Goal: Find contact information: Obtain details needed to contact an individual or organization

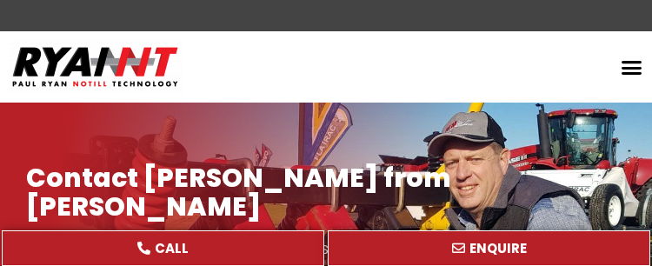
click at [495, 123] on div at bounding box center [326, 211] width 652 height 217
click at [512, 72] on div "Home Retrofit Discs Double Discs for Broadacre Double Discs for Small Seeders &…" at bounding box center [456, 66] width 391 height 33
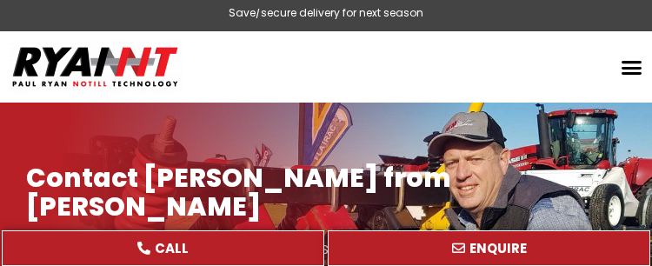
click at [526, 122] on div at bounding box center [326, 211] width 652 height 217
click at [510, 79] on div "Home Retrofit Discs Double Discs for Broadacre Double Discs for Small Seeders &…" at bounding box center [456, 66] width 391 height 33
click at [507, 129] on div at bounding box center [326, 211] width 652 height 217
click at [501, 71] on div "Home Retrofit Discs Double Discs for Broadacre Double Discs for Small Seeders &…" at bounding box center [456, 66] width 391 height 33
click at [541, 50] on div "Home Retrofit Discs Double Discs for Broadacre Double Discs for Small Seeders &…" at bounding box center [456, 66] width 391 height 33
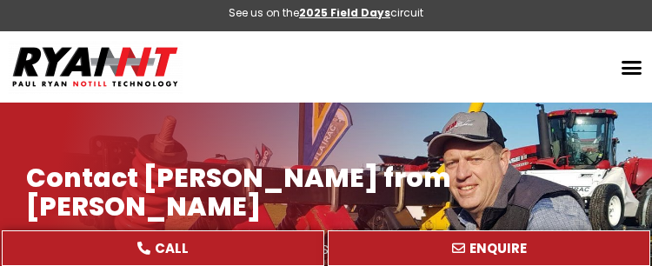
click at [508, 50] on div "Home Retrofit Discs Double Discs for Broadacre Double Discs for Small Seeders &…" at bounding box center [456, 66] width 391 height 33
click at [505, 133] on div at bounding box center [326, 211] width 652 height 217
click at [396, 72] on div "Home Retrofit Discs Double Discs for Broadacre Double Discs for Small Seeders &…" at bounding box center [456, 66] width 391 height 33
click at [506, 84] on div "Search Home Retrofit Discs Double Discs for Broadacre Double Discs for Small Se…" at bounding box center [456, 67] width 391 height 54
click at [495, 90] on div "Search Home Retrofit Discs Double Discs for Broadacre Double Discs for Small Se…" at bounding box center [456, 67] width 391 height 54
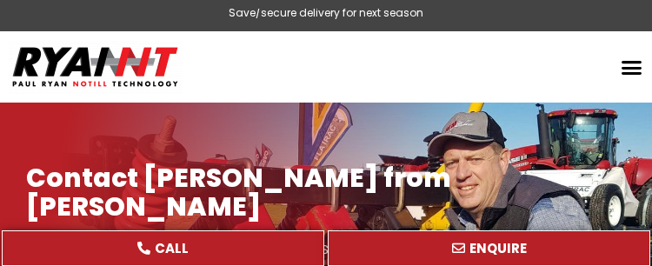
click at [498, 71] on div "Home Retrofit Discs Double Discs for Broadacre Double Discs for Small Seeders &…" at bounding box center [456, 66] width 391 height 33
click at [486, 102] on header "Search Home Retrofit Discs Double Discs for Broadacre Double Discs for Small Se…" at bounding box center [326, 66] width 652 height 71
click at [478, 120] on div at bounding box center [326, 211] width 652 height 217
click at [526, 110] on div at bounding box center [326, 211] width 652 height 217
click at [459, 19] on div "6 months interest-free finance" at bounding box center [326, 20] width 652 height 22
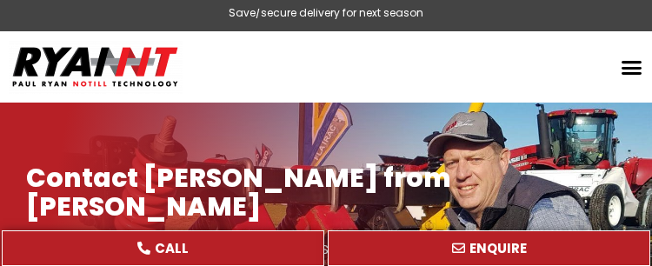
click at [542, 116] on div at bounding box center [326, 211] width 652 height 217
click at [479, 103] on div at bounding box center [326, 211] width 652 height 217
click at [502, 70] on div "Home Retrofit Discs Double Discs for Broadacre Double Discs for Small Seeders &…" at bounding box center [456, 66] width 391 height 33
click at [488, 56] on div "Home Retrofit Discs Double Discs for Broadacre Double Discs for Small Seeders &…" at bounding box center [456, 66] width 391 height 33
click at [507, 74] on div "Home Retrofit Discs Double Discs for Broadacre Double Discs for Small Seeders &…" at bounding box center [456, 66] width 391 height 33
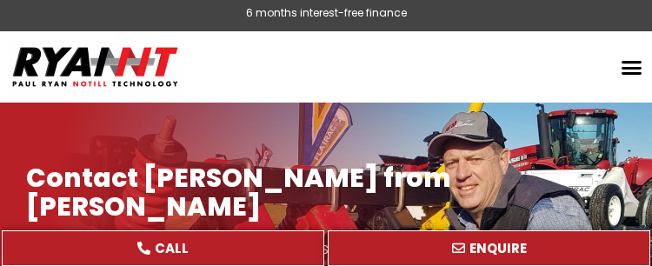
click at [493, 137] on div at bounding box center [326, 211] width 652 height 217
click at [501, 64] on div "Home Retrofit Discs Double Discs for Broadacre Double Discs for Small Seeders &…" at bounding box center [456, 66] width 391 height 33
click at [500, 87] on div "Search Home Retrofit Discs Double Discs for Broadacre Double Discs for Small Se…" at bounding box center [456, 67] width 391 height 54
click at [427, 28] on div "Save/secure delivery for next season" at bounding box center [326, 20] width 652 height 22
click at [501, 74] on div "Home Retrofit Discs Double Discs for Broadacre Double Discs for Small Seeders &…" at bounding box center [456, 66] width 391 height 33
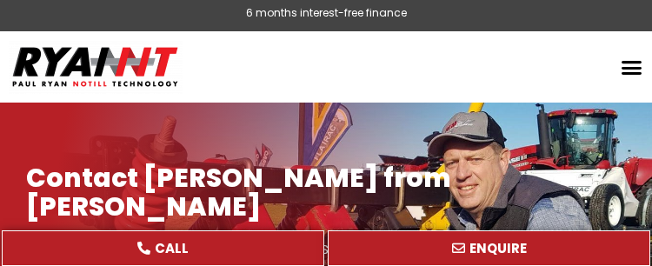
click at [526, 106] on div at bounding box center [326, 211] width 652 height 217
click at [505, 94] on header "Search Home Retrofit Discs Double Discs for Broadacre Double Discs for Small Se…" at bounding box center [326, 66] width 652 height 71
click at [488, 75] on div "Home Retrofit Discs Double Discs for Broadacre Double Discs for Small Seeders &…" at bounding box center [456, 66] width 391 height 33
click at [501, 74] on div "Home Retrofit Discs Double Discs for Broadacre Double Discs for Small Seeders &…" at bounding box center [456, 66] width 391 height 33
click at [508, 30] on div "6 months interest-free finance" at bounding box center [326, 20] width 652 height 22
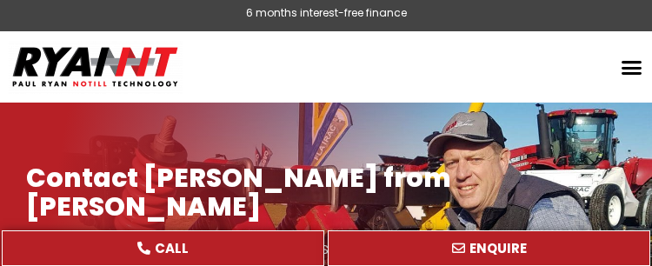
click at [503, 70] on div "Home Retrofit Discs Double Discs for Broadacre Double Discs for Small Seeders &…" at bounding box center [456, 66] width 391 height 33
click at [514, 84] on div "Search Home Retrofit Discs Double Discs for Broadacre Double Discs for Small Se…" at bounding box center [456, 67] width 391 height 54
click at [519, 29] on div "Save/secure delivery for next season" at bounding box center [326, 20] width 652 height 22
click at [500, 129] on div at bounding box center [326, 211] width 652 height 217
click at [534, 125] on div at bounding box center [326, 211] width 652 height 217
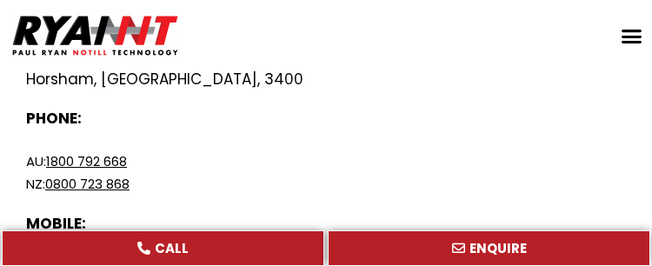
scroll to position [689, 0]
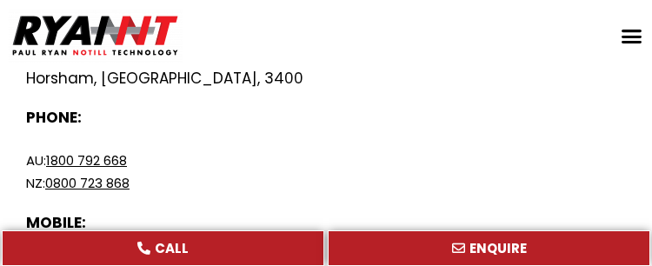
click at [509, 172] on p "NZ: 0800 723 868" at bounding box center [325, 183] width 599 height 23
click at [503, 162] on div "Contact WAREHOUSE ADDRESS: [STREET_ADDRESS] POSTAL ADDRESS: [STREET_ADDRESS] PH…" at bounding box center [325, 138] width 617 height 578
click at [470, 212] on div "MOBILE: [PHONE_NUMBER]" at bounding box center [325, 233] width 599 height 43
click at [514, 212] on div "MOBILE: [PHONE_NUMBER]" at bounding box center [325, 233] width 599 height 43
click at [460, 149] on p "AU: 1800 792 668" at bounding box center [325, 160] width 599 height 23
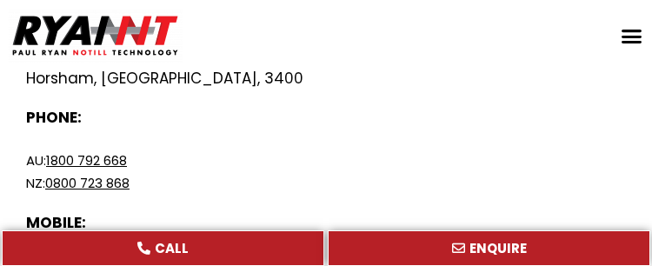
click at [518, 212] on div "MOBILE: [PHONE_NUMBER]" at bounding box center [325, 233] width 599 height 43
click at [485, 128] on p at bounding box center [325, 139] width 599 height 22
click at [543, 212] on div "MOBILE: [PHONE_NUMBER]" at bounding box center [325, 233] width 599 height 43
click at [512, 160] on div "Contact WAREHOUSE ADDRESS: [STREET_ADDRESS] POSTAL ADDRESS: [STREET_ADDRESS] PH…" at bounding box center [325, 138] width 617 height 578
click at [545, 212] on div "MOBILE: [PHONE_NUMBER]" at bounding box center [325, 233] width 599 height 43
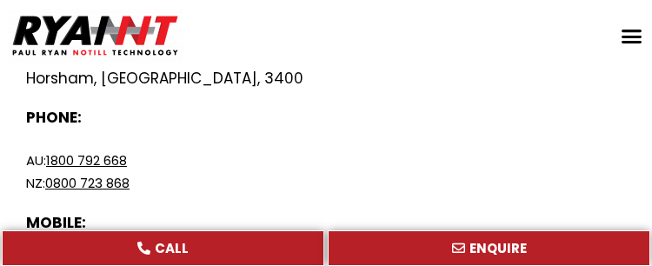
click at [508, 149] on p "AU: 1800 792 668" at bounding box center [325, 160] width 599 height 23
click at [521, 233] on p "[PHONE_NUMBER]" at bounding box center [325, 244] width 599 height 22
click at [504, 157] on div "Contact WAREHOUSE ADDRESS: [STREET_ADDRESS] POSTAL ADDRESS: [STREET_ADDRESS] PH…" at bounding box center [325, 138] width 617 height 578
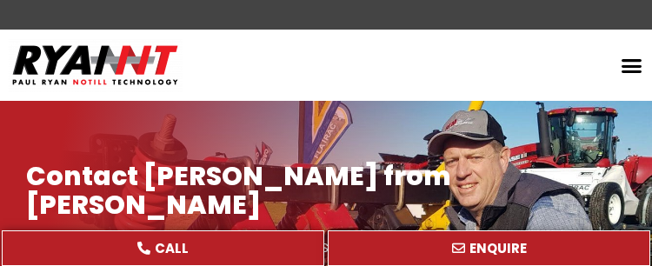
scroll to position [0, 0]
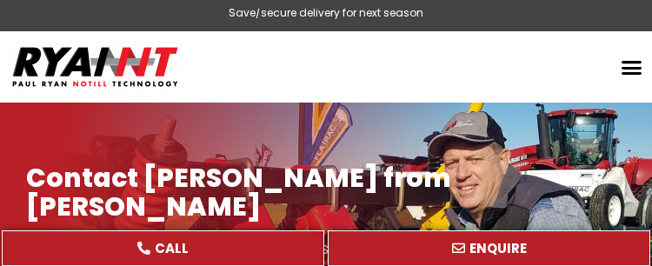
click at [520, 80] on div "Home Retrofit Discs Double Discs for Broadacre Double Discs for Small Seeders &…" at bounding box center [456, 66] width 391 height 33
click at [511, 93] on div "Search Home Retrofit Discs Double Discs for Broadacre Double Discs for Small Se…" at bounding box center [456, 67] width 391 height 54
click at [523, 126] on div at bounding box center [326, 211] width 652 height 217
click at [434, 93] on div "Search Home Retrofit Discs Double Discs for Broadacre Double Discs for Small Se…" at bounding box center [456, 67] width 391 height 54
click at [507, 82] on div "Home Retrofit Discs Double Discs for Broadacre Double Discs for Small Seeders &…" at bounding box center [456, 66] width 391 height 33
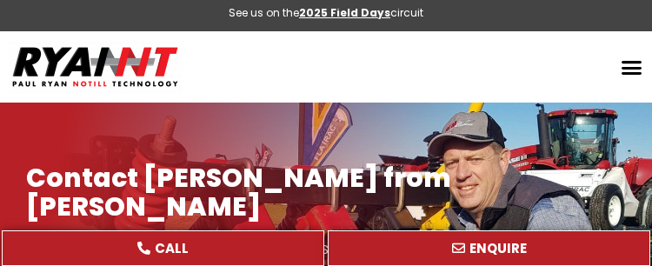
click at [423, 104] on div at bounding box center [326, 211] width 652 height 217
click at [527, 122] on div at bounding box center [326, 211] width 652 height 217
click at [516, 28] on div "See us on the 2025 Field Days circuit" at bounding box center [326, 20] width 652 height 22
click at [507, 85] on div "Search Home Retrofit Discs Double Discs for Broadacre Double Discs for Small Se…" at bounding box center [456, 67] width 391 height 54
click at [502, 98] on header "Search Home Retrofit Discs Double Discs for Broadacre Double Discs for Small Se…" at bounding box center [326, 66] width 652 height 71
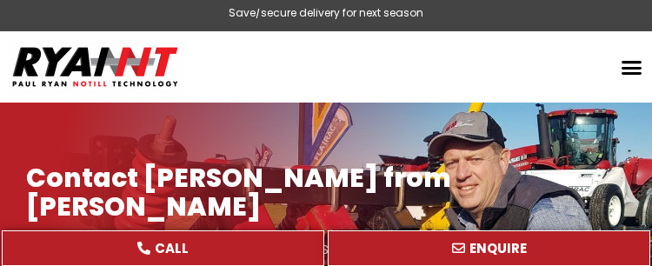
click at [457, 134] on div at bounding box center [326, 211] width 652 height 217
click at [418, 83] on div "Search Home Retrofit Discs Double Discs for Broadacre Double Discs for Small Se…" at bounding box center [456, 67] width 391 height 54
click at [472, 16] on div "6 months interest-free finance" at bounding box center [326, 20] width 652 height 22
click at [504, 130] on div at bounding box center [326, 211] width 652 height 217
click at [506, 107] on div at bounding box center [326, 211] width 652 height 217
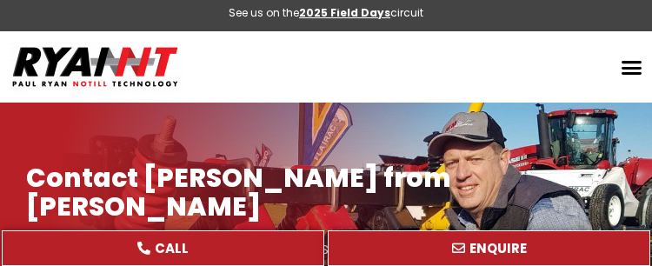
click at [493, 105] on div at bounding box center [326, 211] width 652 height 217
click at [500, 83] on div "Home Retrofit Discs Double Discs for Broadacre Double Discs for Small Seeders &…" at bounding box center [456, 66] width 391 height 33
click at [533, 96] on header "Search Home Retrofit Discs Double Discs for Broadacre Double Discs for Small Se…" at bounding box center [326, 66] width 652 height 71
click at [455, 113] on div at bounding box center [326, 211] width 652 height 217
click at [502, 93] on div "Search Home Retrofit Discs Double Discs for Broadacre Double Discs for Small Se…" at bounding box center [456, 67] width 391 height 54
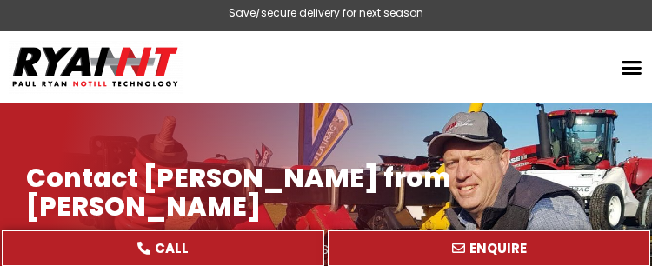
click at [504, 83] on div "Search Home Retrofit Discs Double Discs for Broadacre Double Discs for Small Se…" at bounding box center [456, 67] width 391 height 54
click at [500, 71] on div "Home Retrofit Discs Double Discs for Broadacre Double Discs for Small Seeders &…" at bounding box center [456, 66] width 391 height 33
click at [494, 91] on div "Search Home Retrofit Discs Double Discs for Broadacre Double Discs for Small Se…" at bounding box center [456, 67] width 391 height 54
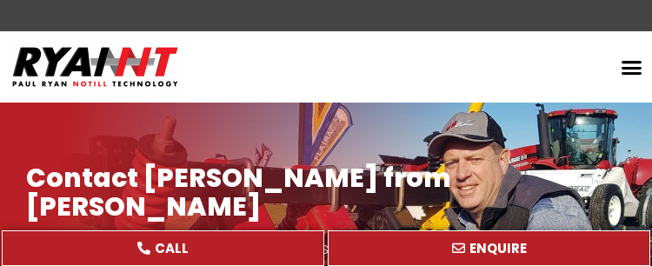
click at [472, 88] on div "Search Home Retrofit Discs Double Discs for Broadacre Double Discs for Small Se…" at bounding box center [456, 67] width 391 height 54
click at [511, 91] on div "Search Home Retrofit Discs Double Discs for Broadacre Double Discs for Small Se…" at bounding box center [456, 67] width 391 height 54
click at [505, 80] on div "Home Retrofit Discs Double Discs for Broadacre Double Discs for Small Seeders &…" at bounding box center [456, 66] width 391 height 33
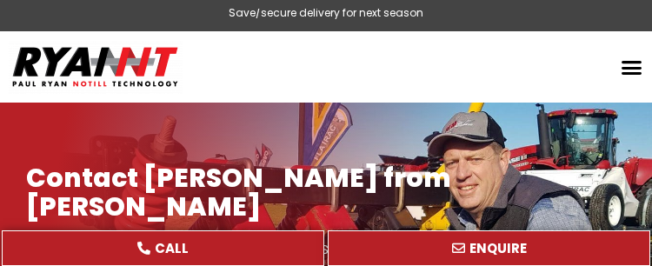
click at [497, 66] on div "Home Retrofit Discs Double Discs for Broadacre Double Discs for Small Seeders &…" at bounding box center [456, 66] width 391 height 33
click at [506, 85] on div "Search Home Retrofit Discs Double Discs for Broadacre Double Discs for Small Se…" at bounding box center [456, 67] width 391 height 54
click at [505, 91] on div "Search Home Retrofit Discs Double Discs for Broadacre Double Discs for Small Se…" at bounding box center [456, 67] width 391 height 54
click at [503, 90] on div "Search Home Retrofit Discs Double Discs for Broadacre Double Discs for Small Se…" at bounding box center [456, 67] width 391 height 54
click at [345, 115] on div at bounding box center [326, 211] width 652 height 217
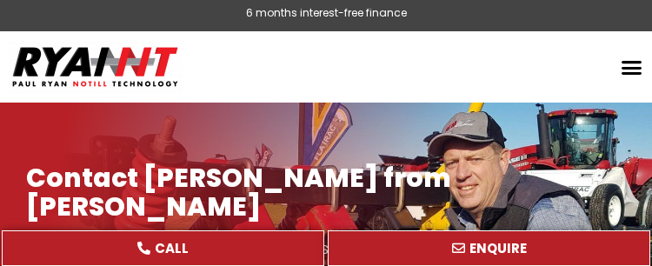
click at [500, 96] on header "Search Home Retrofit Discs Double Discs for Broadacre Double Discs for Small Se…" at bounding box center [326, 66] width 652 height 71
click at [490, 124] on div at bounding box center [326, 211] width 652 height 217
click at [505, 95] on header "Search Home Retrofit Discs Double Discs for Broadacre Double Discs for Small Se…" at bounding box center [326, 66] width 652 height 71
click at [505, 75] on div "Home Retrofit Discs Double Discs for Broadacre Double Discs for Small Seeders &…" at bounding box center [456, 66] width 391 height 33
click at [485, 56] on div "Home Retrofit Discs Double Discs for Broadacre Double Discs for Small Seeders &…" at bounding box center [456, 66] width 391 height 33
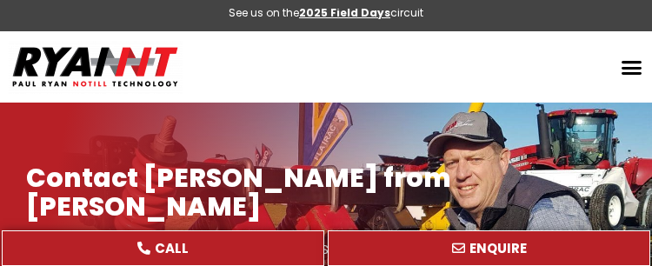
click at [493, 57] on div "Home Retrofit Discs Double Discs for Broadacre Double Discs for Small Seeders &…" at bounding box center [456, 66] width 391 height 33
click at [514, 71] on div "Home Retrofit Discs Double Discs for Broadacre Double Discs for Small Seeders &…" at bounding box center [456, 66] width 391 height 33
click at [506, 105] on div at bounding box center [326, 211] width 652 height 217
click at [426, 87] on div "Search Home Retrofit Discs Double Discs for Broadacre Double Discs for Small Se…" at bounding box center [456, 67] width 391 height 54
click at [414, 88] on div "Search Home Retrofit Discs Double Discs for Broadacre Double Discs for Small Se…" at bounding box center [456, 67] width 391 height 54
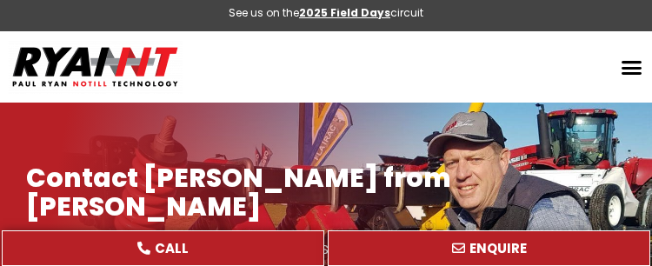
click at [478, 47] on div "Search Home Retrofit Discs Double Discs for Broadacre Double Discs for Small Se…" at bounding box center [456, 67] width 391 height 54
click at [506, 78] on div "Home Retrofit Discs Double Discs for Broadacre Double Discs for Small Seeders &…" at bounding box center [456, 66] width 391 height 33
click at [484, 106] on div at bounding box center [326, 211] width 652 height 217
click at [493, 103] on div at bounding box center [326, 211] width 652 height 217
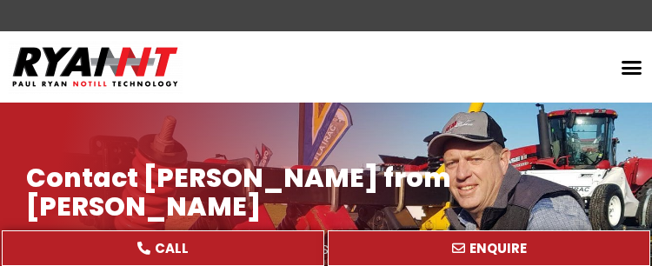
click at [517, 87] on div "Search Home Retrofit Discs Double Discs for Broadacre Double Discs for Small Se…" at bounding box center [456, 67] width 391 height 54
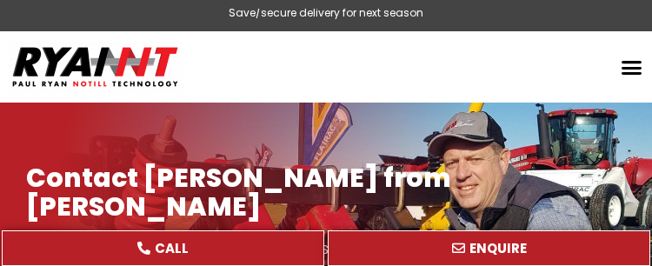
click at [533, 104] on div at bounding box center [326, 211] width 652 height 217
click at [429, 78] on div "Home Retrofit Discs Double Discs for Broadacre Double Discs for Small Seeders &…" at bounding box center [456, 66] width 391 height 33
click at [420, 73] on div "Home Retrofit Discs Double Discs for Broadacre Double Discs for Small Seeders &…" at bounding box center [456, 66] width 391 height 33
click at [512, 83] on div "Home Retrofit Discs Double Discs for Broadacre Double Discs for Small Seeders &…" at bounding box center [456, 66] width 391 height 33
click at [505, 27] on div "Save/secure delivery for next season" at bounding box center [326, 20] width 652 height 22
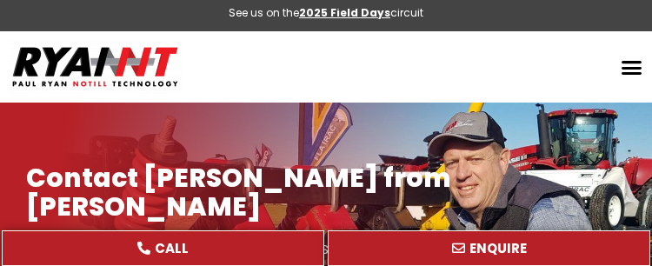
click at [511, 27] on div "See us on the 2025 Field Days circuit" at bounding box center [326, 20] width 652 height 22
click at [378, 88] on div "Search Home Retrofit Discs Double Discs for Broadacre Double Discs for Small Se…" at bounding box center [456, 67] width 391 height 54
click at [520, 91] on div "Search Home Retrofit Discs Double Discs for Broadacre Double Discs for Small Se…" at bounding box center [456, 67] width 391 height 54
click at [515, 72] on div "Home Retrofit Discs Double Discs for Broadacre Double Discs for Small Seeders &…" at bounding box center [456, 66] width 391 height 33
click at [427, 88] on div "Search Home Retrofit Discs Double Discs for Broadacre Double Discs for Small Se…" at bounding box center [456, 67] width 391 height 54
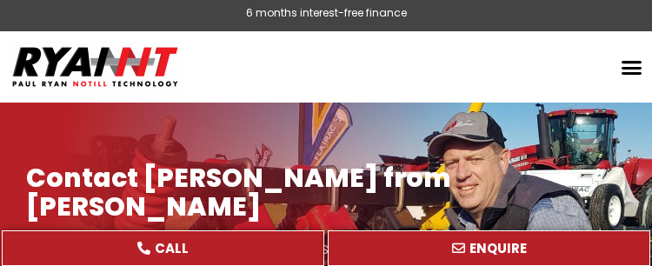
click at [499, 70] on div "Home Retrofit Discs Double Discs for Broadacre Double Discs for Small Seeders &…" at bounding box center [456, 66] width 391 height 33
click at [499, 69] on div "Home Retrofit Discs Double Discs for Broadacre Double Discs for Small Seeders &…" at bounding box center [456, 66] width 391 height 33
click at [511, 45] on div "Search Home Retrofit Discs Double Discs for Broadacre Double Discs for Small Se…" at bounding box center [456, 67] width 391 height 54
click at [497, 93] on div "Search Home Retrofit Discs Double Discs for Broadacre Double Discs for Small Se…" at bounding box center [456, 67] width 391 height 54
click at [377, 122] on div at bounding box center [326, 211] width 652 height 217
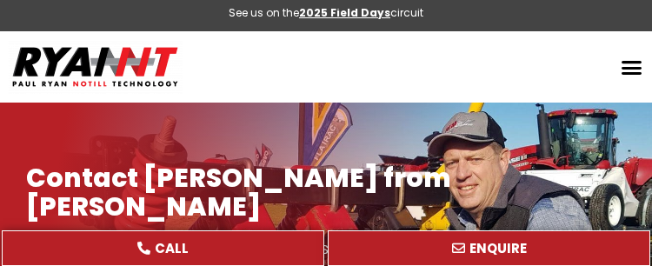
click at [428, 79] on div "Home Retrofit Discs Double Discs for Broadacre Double Discs for Small Seeders &…" at bounding box center [456, 66] width 391 height 33
click at [505, 93] on div "Search Home Retrofit Discs Double Discs for Broadacre Double Discs for Small Se…" at bounding box center [456, 67] width 391 height 54
click at [497, 136] on div at bounding box center [326, 211] width 652 height 217
click at [514, 86] on div "Search Home Retrofit Discs Double Discs for Broadacre Double Discs for Small Se…" at bounding box center [456, 67] width 391 height 54
click at [407, 30] on div "6 months interest-free finance" at bounding box center [326, 20] width 161 height 28
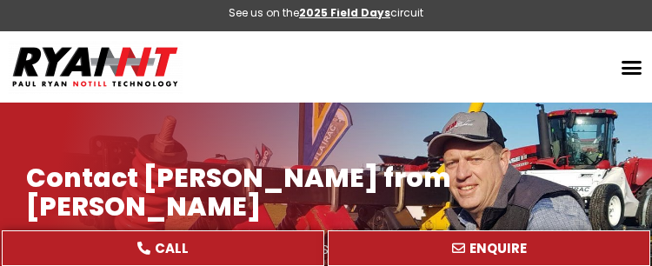
click at [508, 89] on div "Search Home Retrofit Discs Double Discs for Broadacre Double Discs for Small Se…" at bounding box center [456, 67] width 391 height 54
click at [513, 123] on div at bounding box center [326, 211] width 652 height 217
click at [503, 89] on div "Search Home Retrofit Discs Double Discs for Broadacre Double Discs for Small Se…" at bounding box center [456, 67] width 391 height 54
click at [499, 91] on div "Search Home Retrofit Discs Double Discs for Broadacre Double Discs for Small Se…" at bounding box center [456, 67] width 391 height 54
click at [427, 70] on div "Home Retrofit Discs Double Discs for Broadacre Double Discs for Small Seeders &…" at bounding box center [456, 66] width 391 height 33
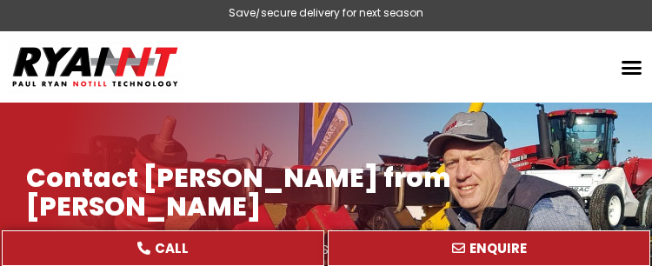
click at [507, 135] on div at bounding box center [326, 211] width 652 height 217
click at [507, 82] on div "Home Retrofit Discs Double Discs for Broadacre Double Discs for Small Seeders &…" at bounding box center [456, 66] width 391 height 33
click at [451, 90] on div "Search Home Retrofit Discs Double Discs for Broadacre Double Discs for Small Se…" at bounding box center [456, 67] width 391 height 54
click at [493, 84] on div "Search Home Retrofit Discs Double Discs for Broadacre Double Discs for Small Se…" at bounding box center [456, 67] width 391 height 54
click at [423, 28] on div "Save/secure delivery for next season" at bounding box center [325, 20] width 195 height 28
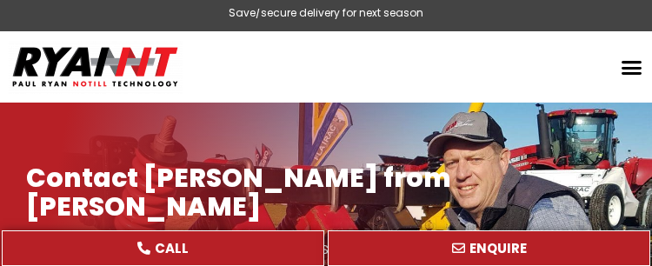
click at [506, 86] on div "Search Home Retrofit Discs Double Discs for Broadacre Double Discs for Small Se…" at bounding box center [456, 67] width 391 height 54
click at [516, 95] on header "Search Home Retrofit Discs Double Discs for Broadacre Double Discs for Small Se…" at bounding box center [326, 66] width 652 height 71
click at [507, 80] on div "Home Retrofit Discs Double Discs for Broadacre Double Discs for Small Seeders &…" at bounding box center [456, 66] width 391 height 33
click at [467, 85] on div "Search Home Retrofit Discs Double Discs for Broadacre Double Discs for Small Se…" at bounding box center [456, 67] width 391 height 54
click at [511, 125] on div at bounding box center [326, 211] width 652 height 217
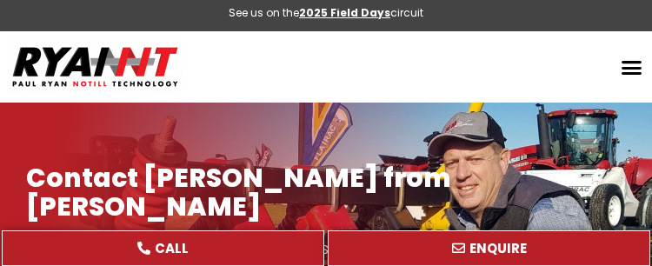
click at [521, 115] on div at bounding box center [326, 211] width 652 height 217
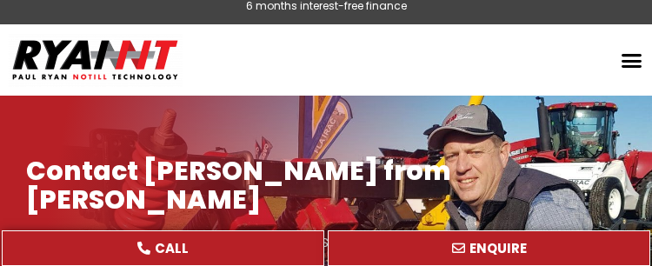
scroll to position [11, 0]
